Goal: Use online tool/utility: Utilize a website feature to perform a specific function

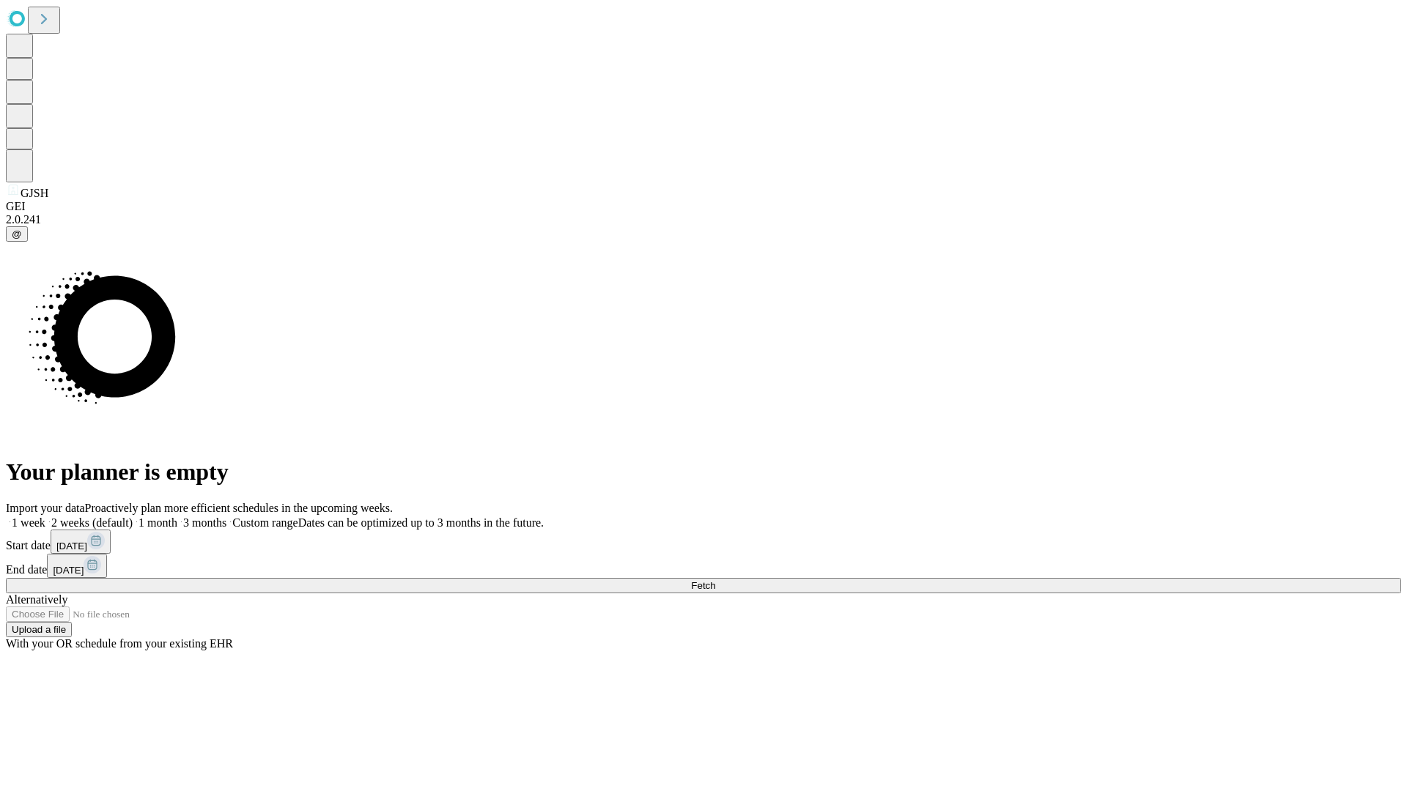
click at [715, 580] on span "Fetch" at bounding box center [703, 585] width 24 height 11
